Goal: Find specific page/section: Find specific page/section

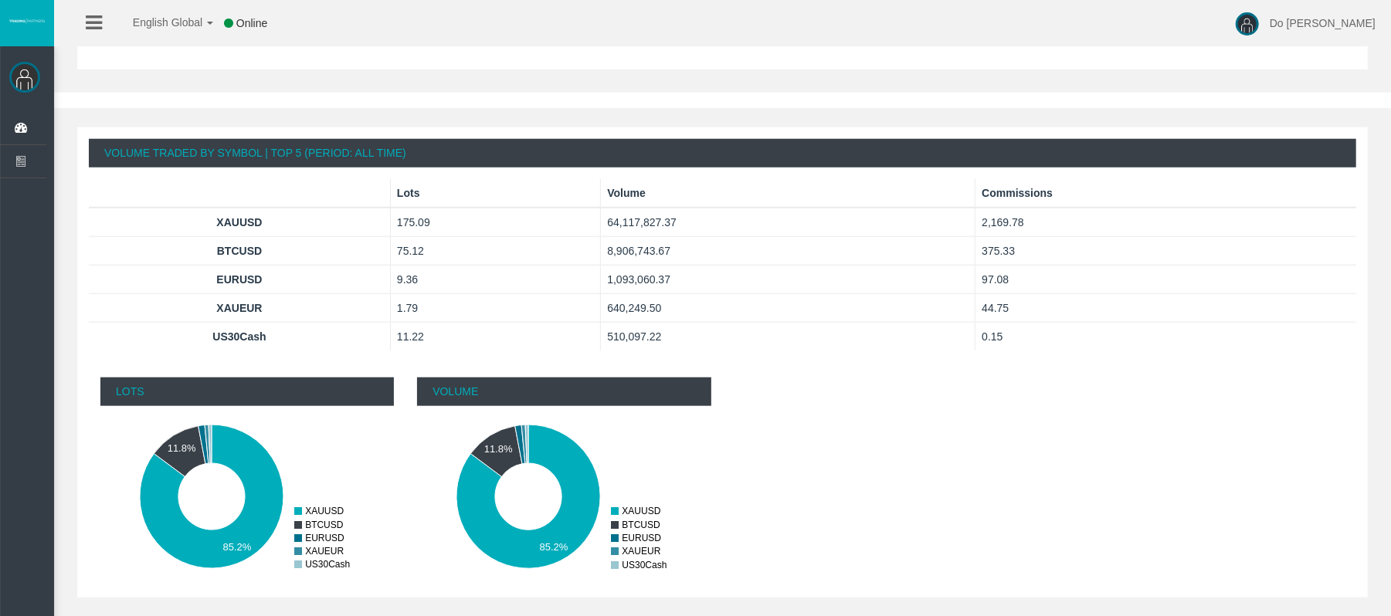
scroll to position [980, 0]
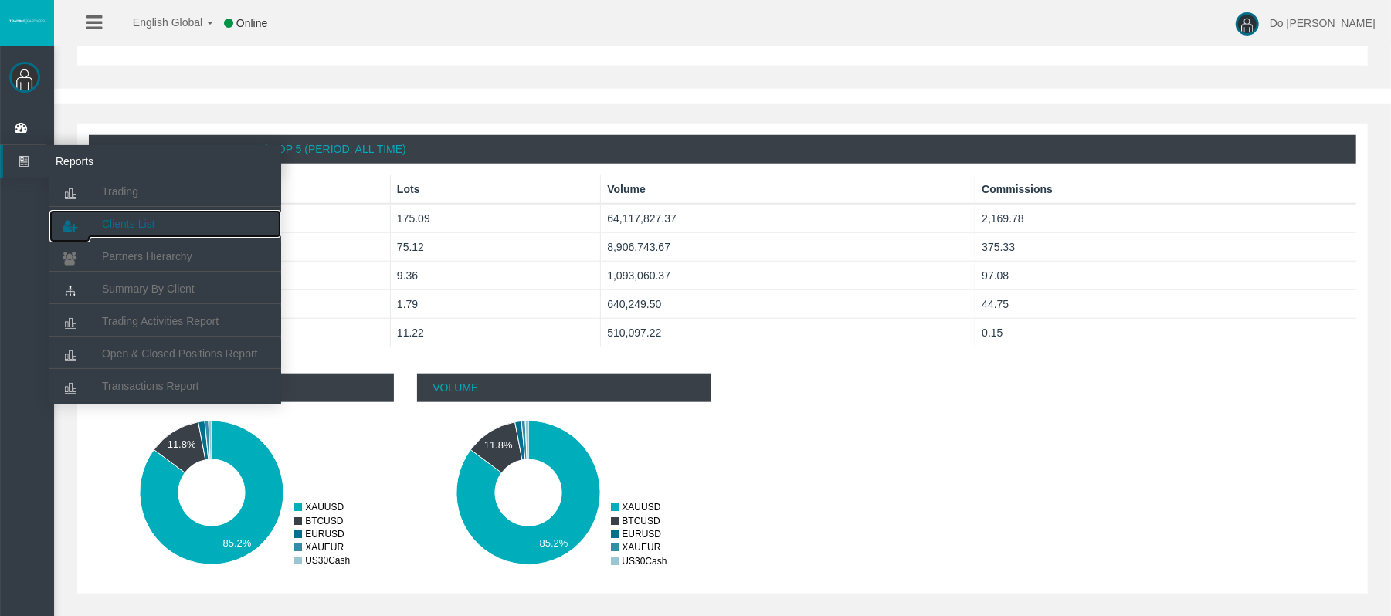
click at [107, 214] on link "Clients List" at bounding box center [165, 224] width 232 height 28
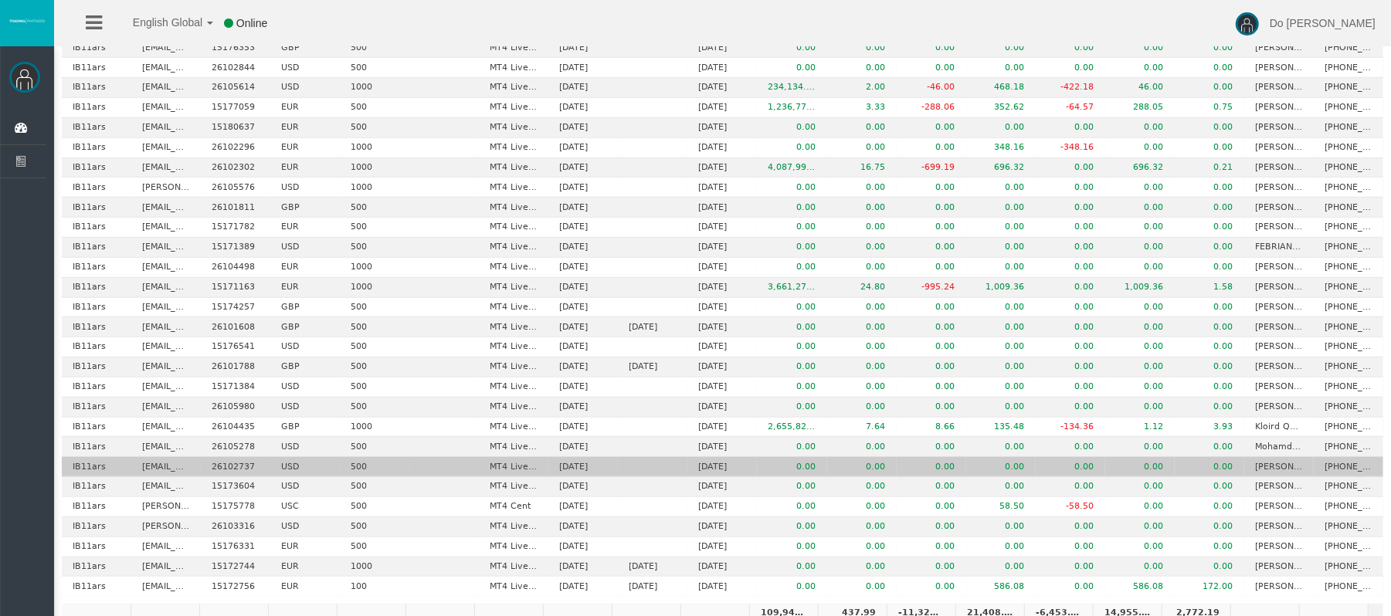
scroll to position [692, 0]
